Goal: Find specific page/section: Find specific page/section

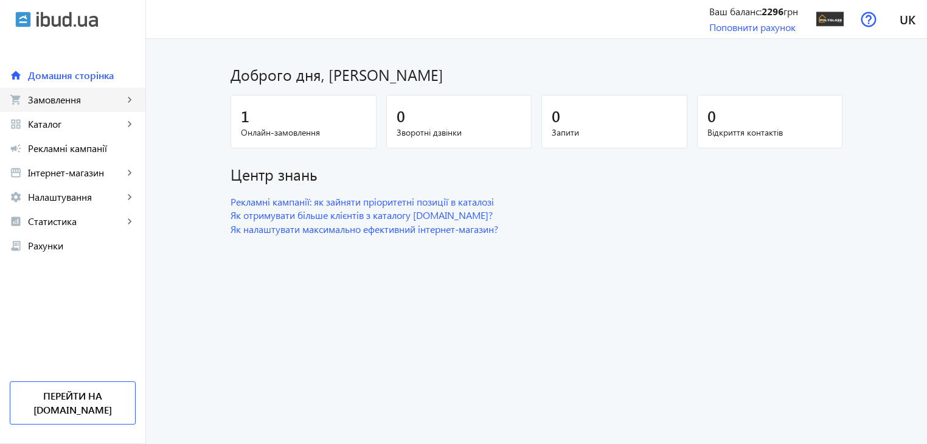
click at [115, 103] on span "Замовлення" at bounding box center [76, 100] width 96 height 12
